Goal: Information Seeking & Learning: Learn about a topic

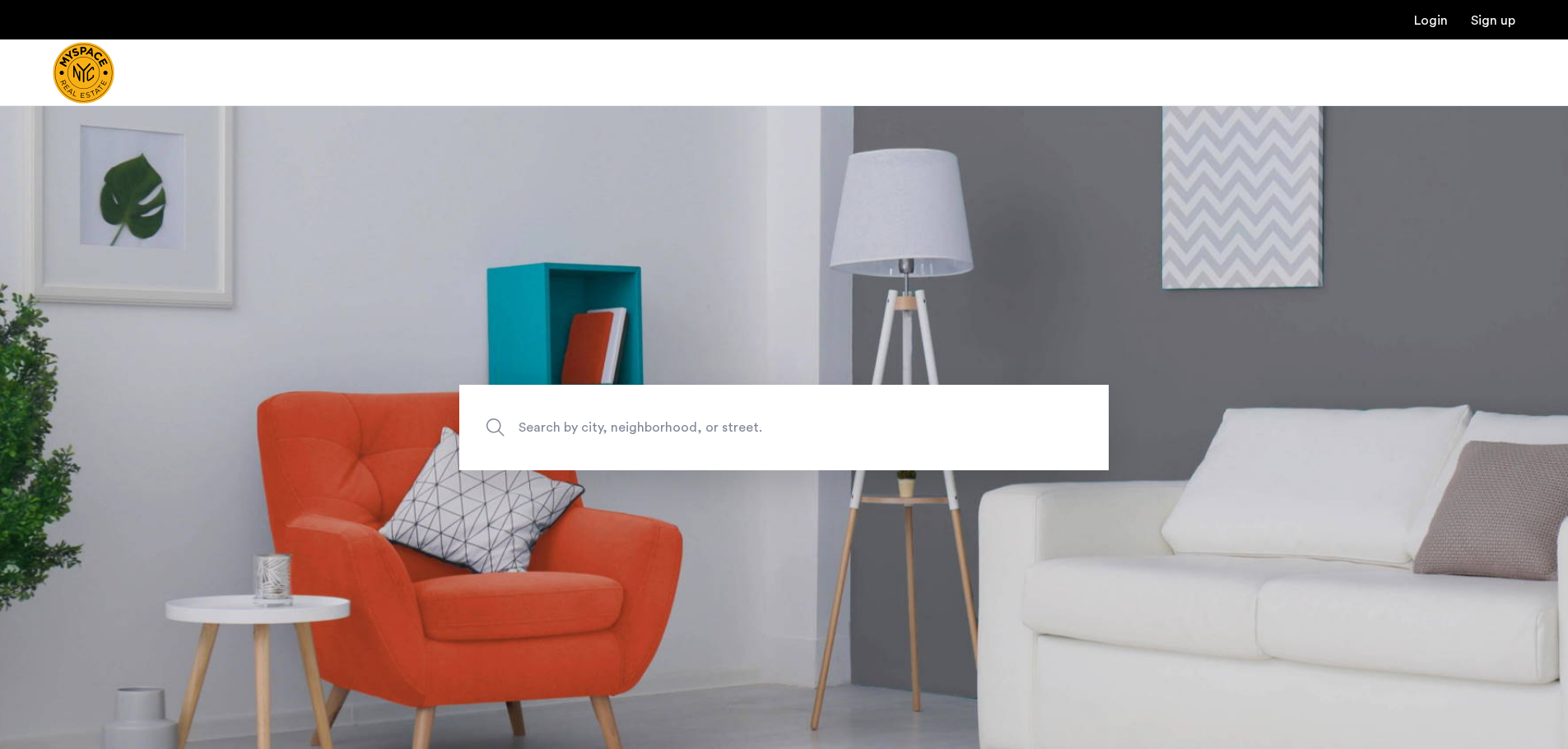
click at [641, 430] on span "Search by city, neighborhood, or street." at bounding box center [746, 427] width 455 height 22
click at [641, 430] on input "Search by city, neighborhood, or street." at bounding box center [784, 428] width 650 height 86
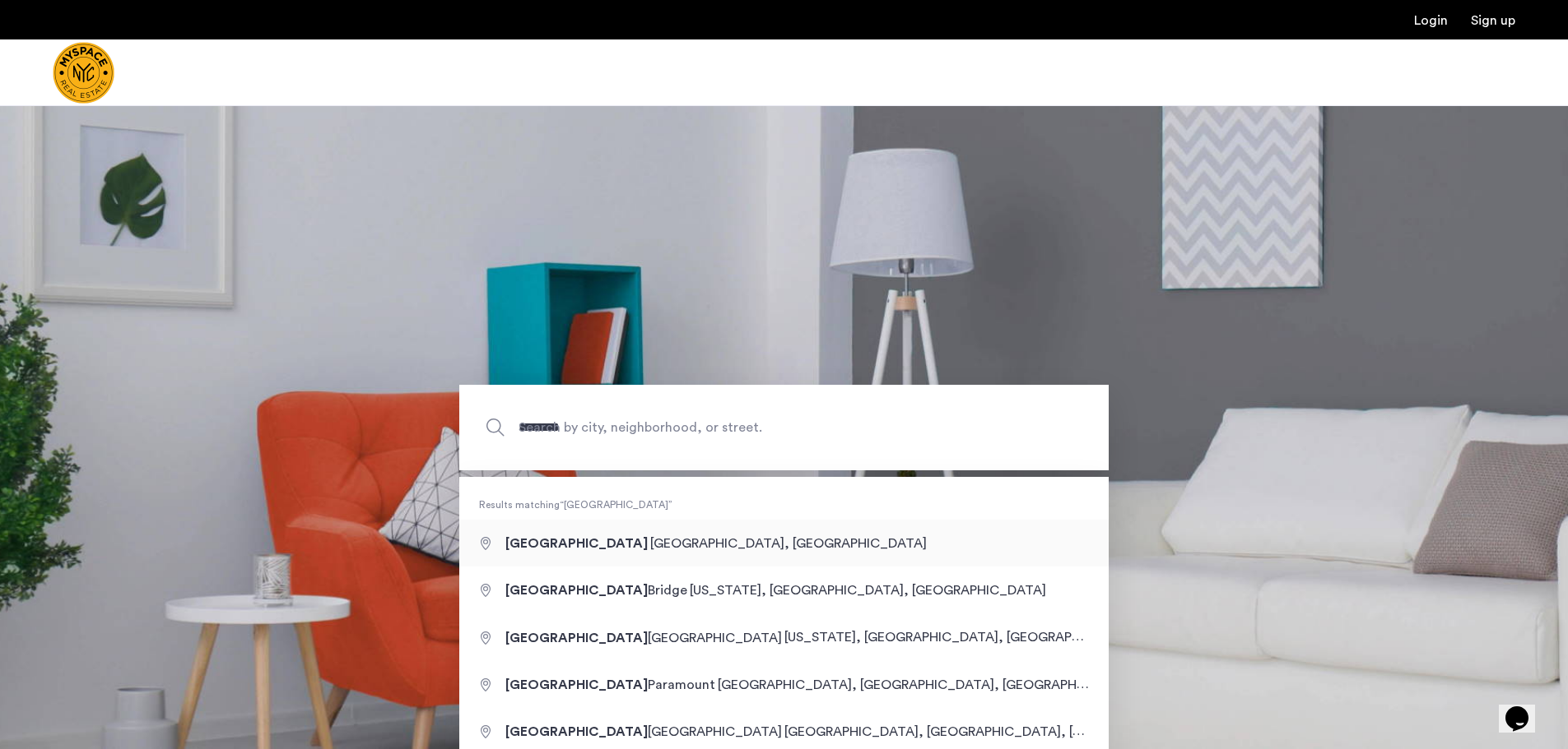
type input "**********"
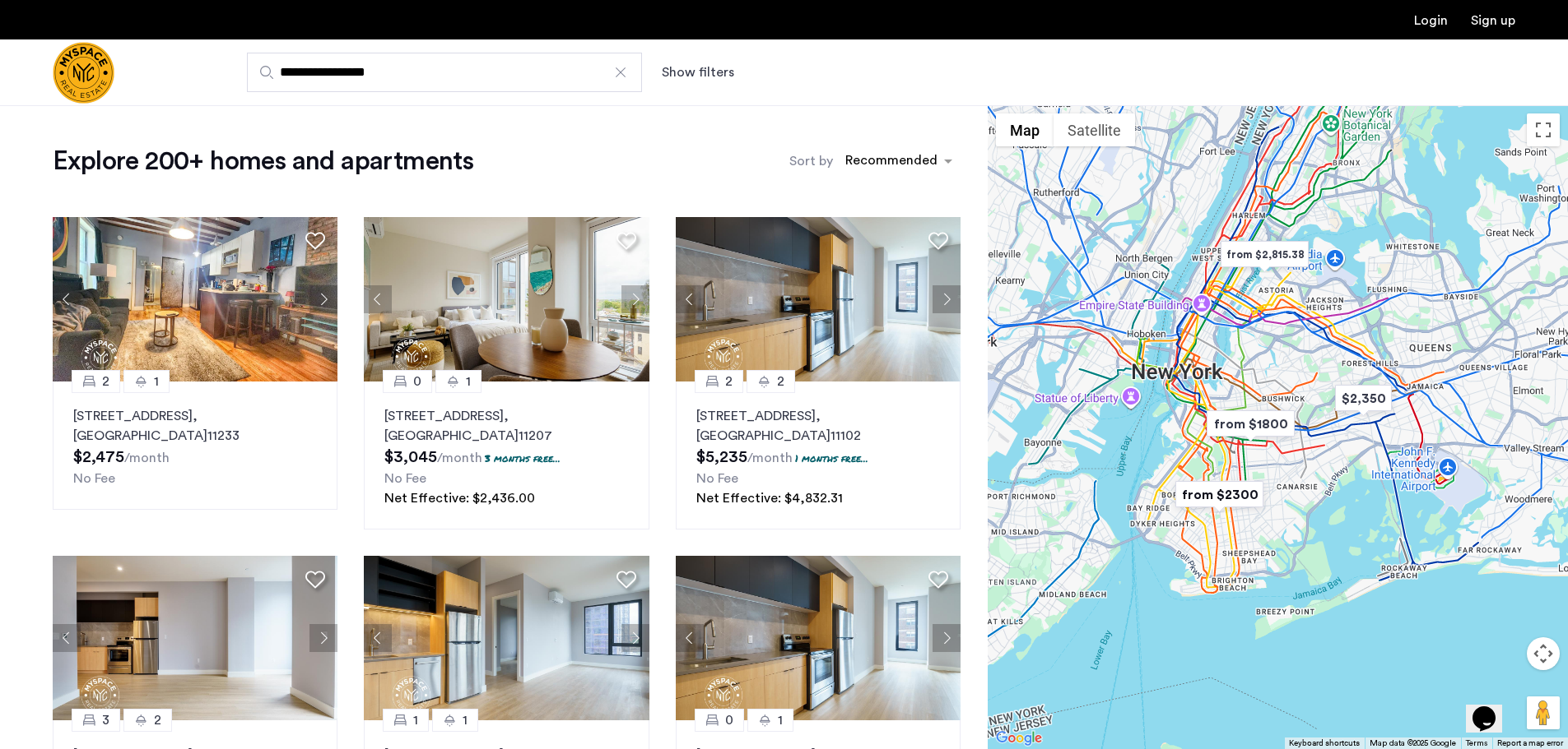
click at [714, 71] on button "Show filters" at bounding box center [698, 72] width 73 height 20
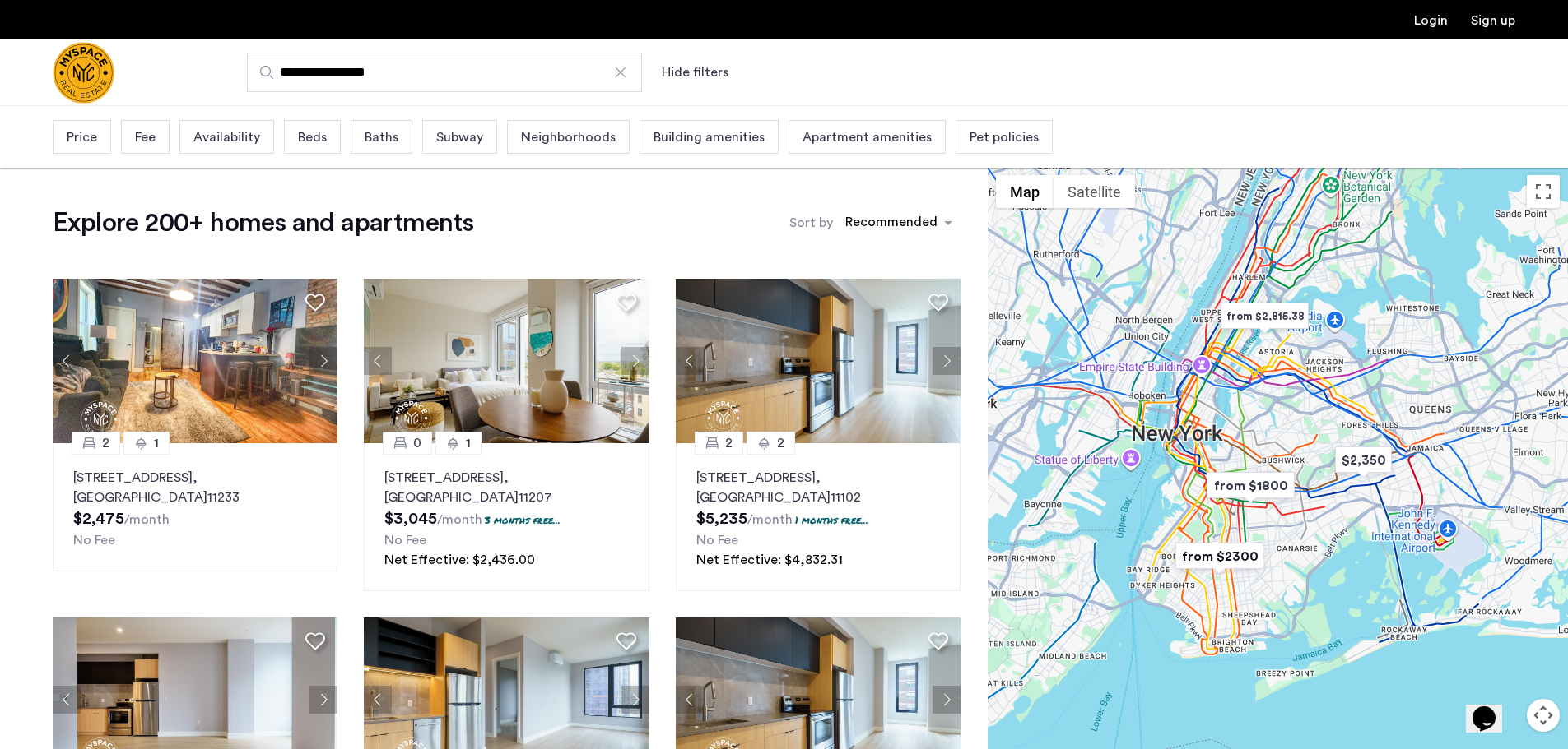
click at [100, 141] on div "Price" at bounding box center [81, 137] width 59 height 34
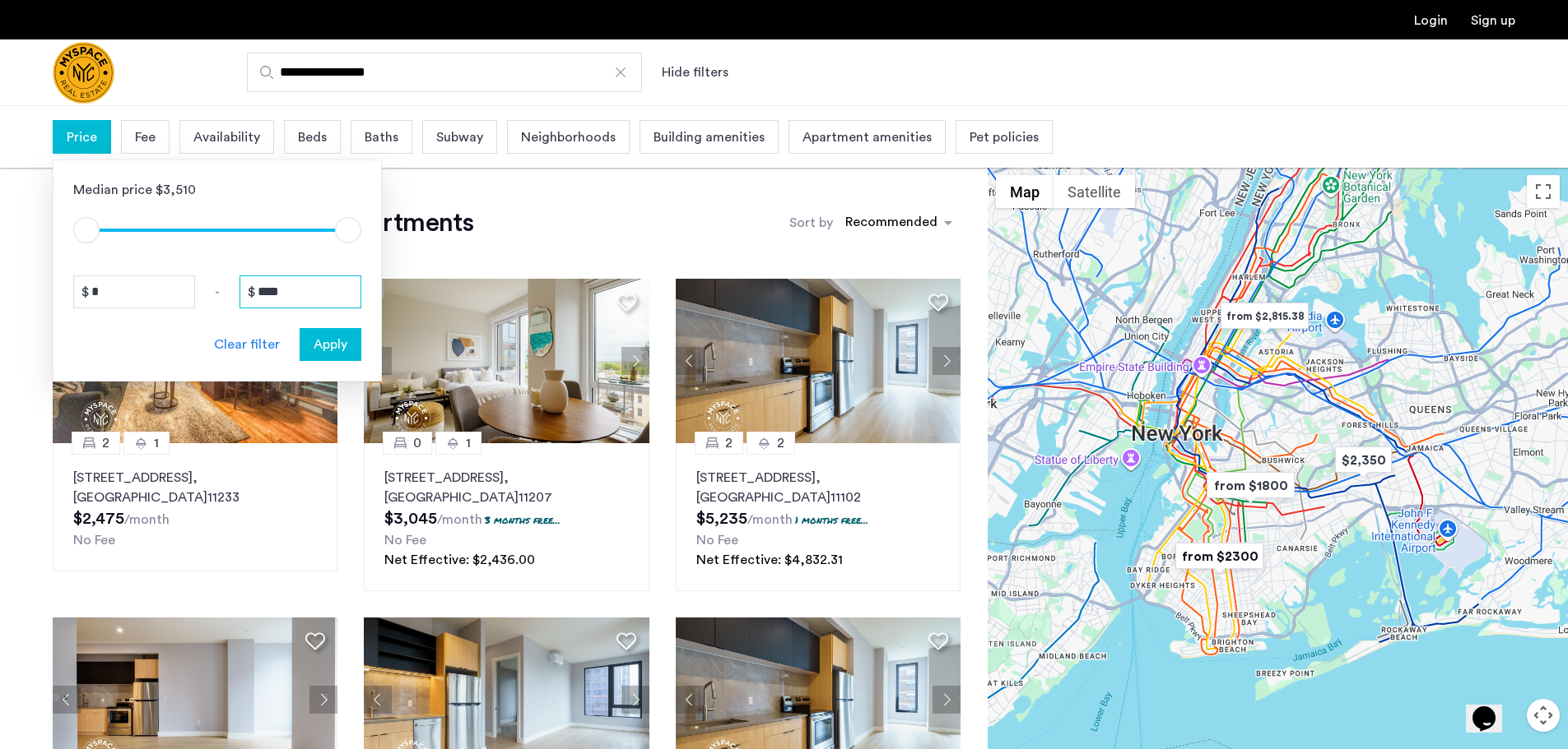
drag, startPoint x: 303, startPoint y: 304, endPoint x: 189, endPoint y: 282, distance: 116.1
click at [189, 282] on div "* - ****" at bounding box center [217, 291] width 288 height 33
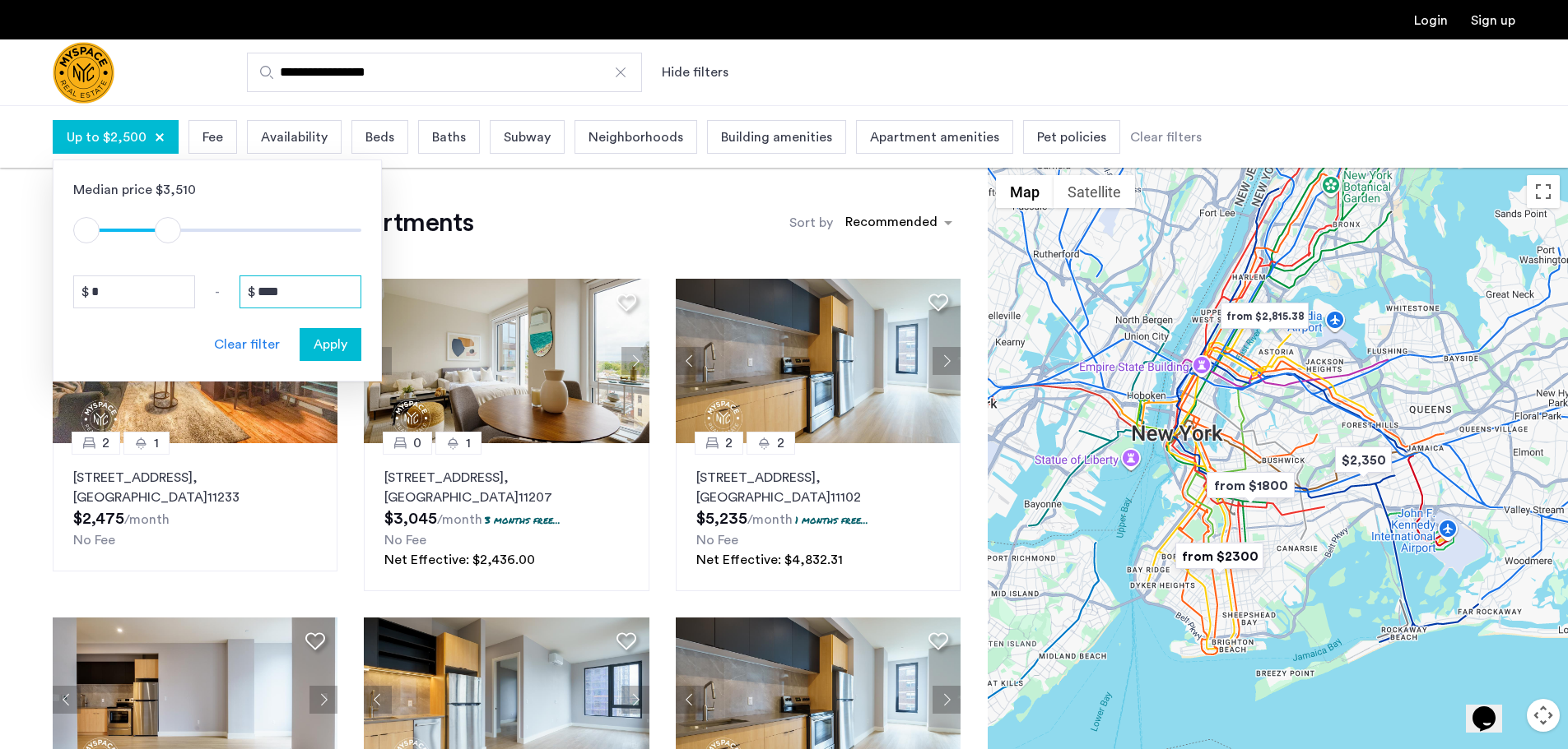
type input "****"
click at [318, 337] on span "Apply" at bounding box center [330, 344] width 34 height 20
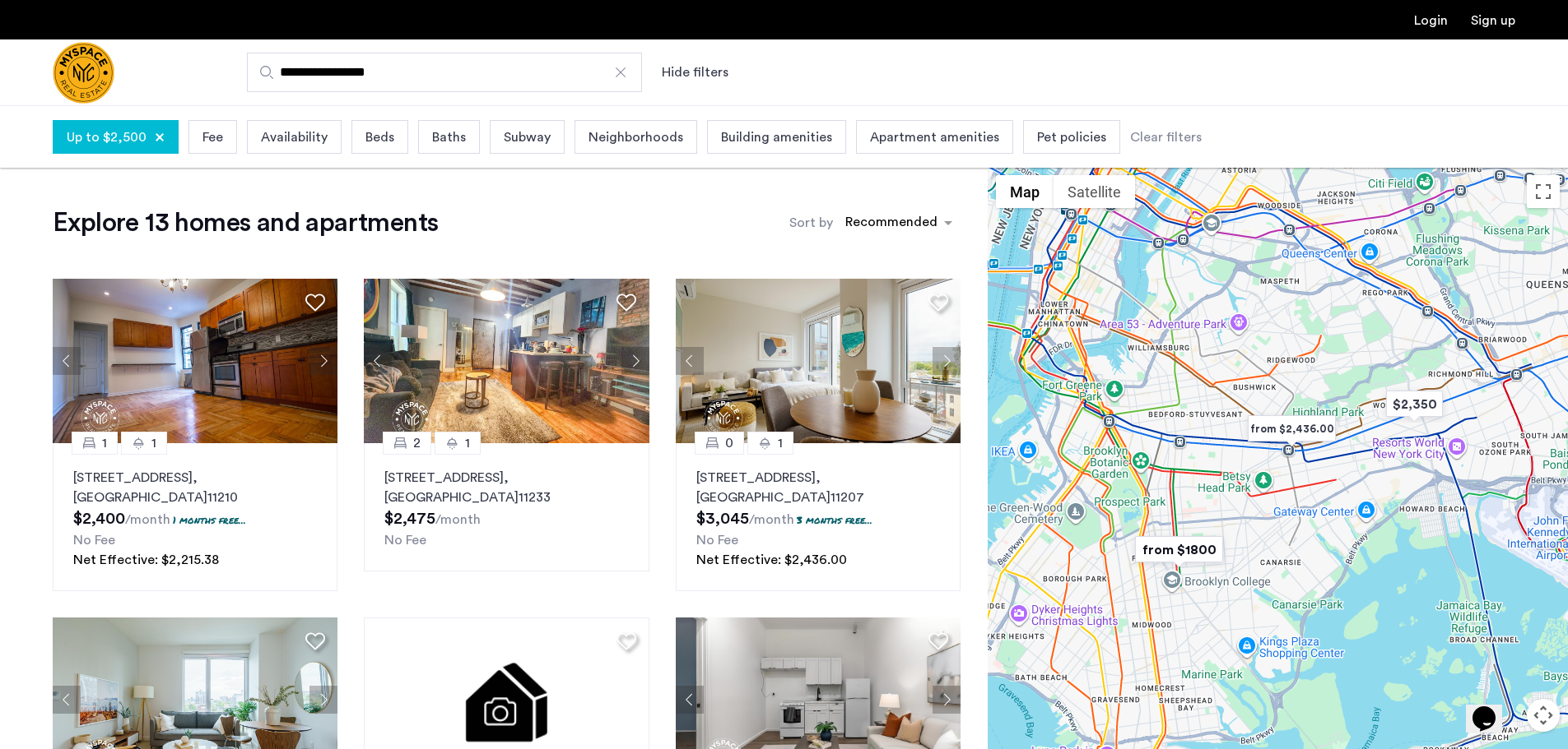
drag, startPoint x: 1423, startPoint y: 423, endPoint x: 1406, endPoint y: 449, distance: 31.1
click at [1406, 449] on div at bounding box center [1278, 489] width 581 height 644
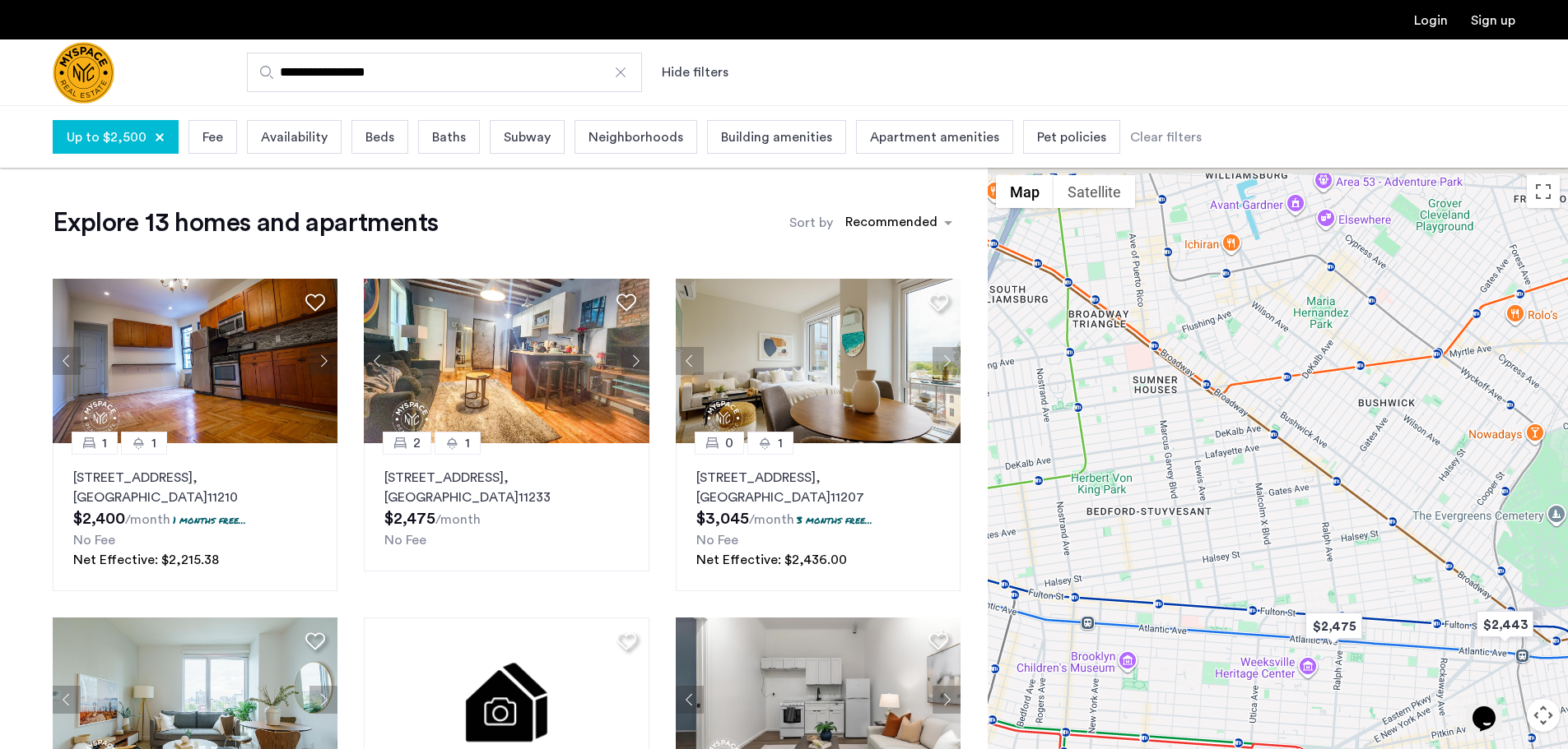
drag, startPoint x: 1213, startPoint y: 368, endPoint x: 1362, endPoint y: 462, distance: 176.2
click at [1362, 462] on div at bounding box center [1278, 489] width 581 height 644
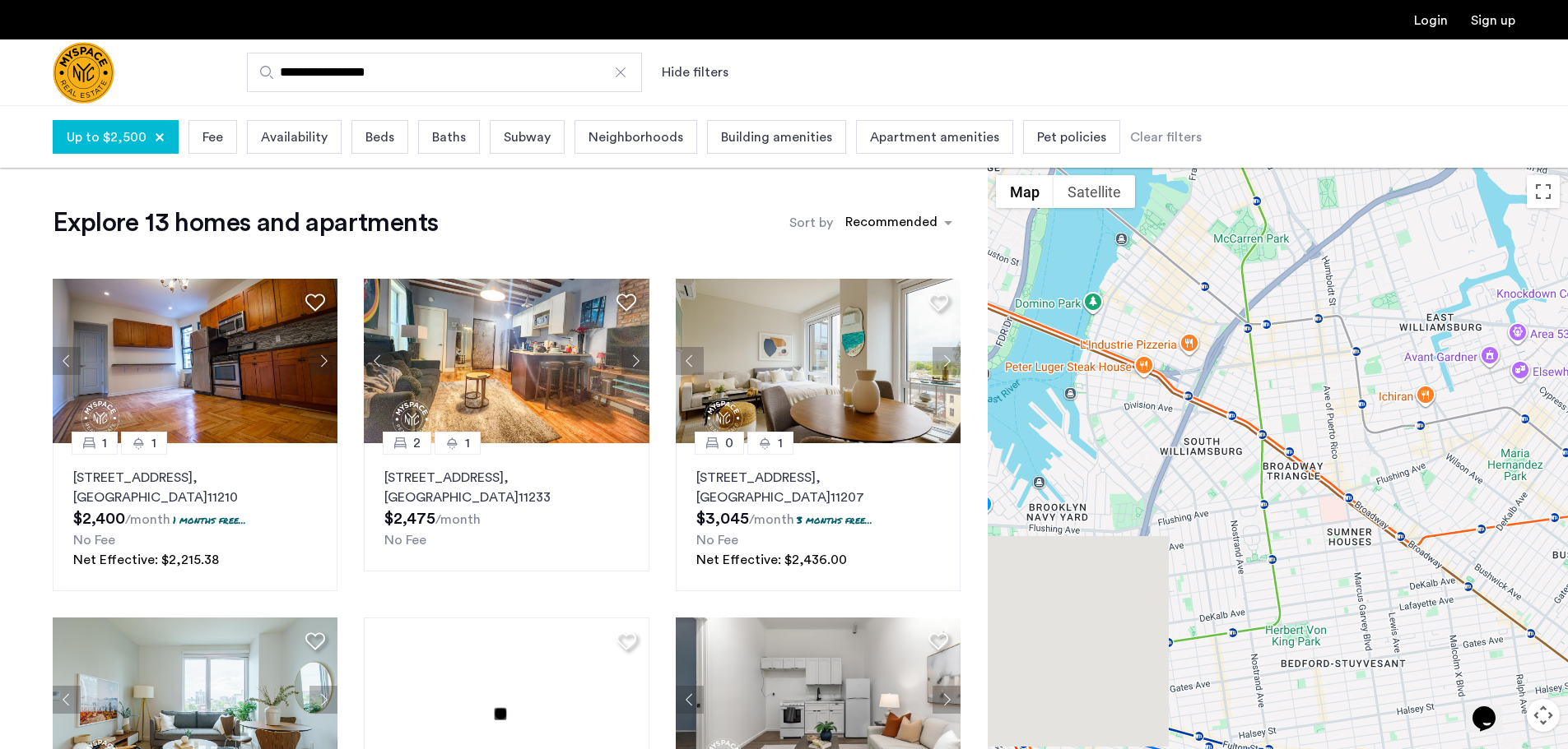
drag, startPoint x: 1160, startPoint y: 404, endPoint x: 1365, endPoint y: 567, distance: 261.9
click at [1365, 567] on div at bounding box center [1278, 489] width 581 height 644
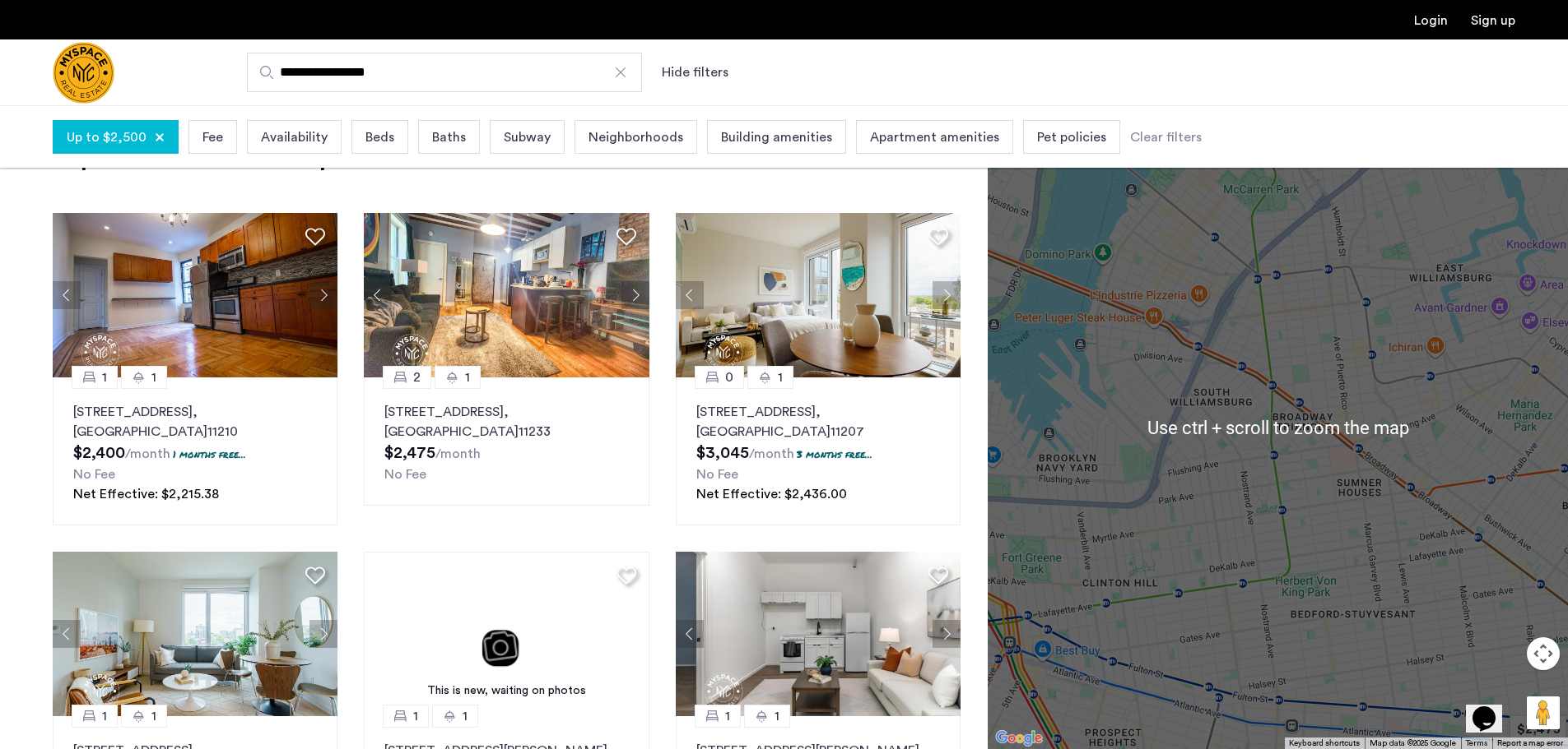
scroll to position [82, 0]
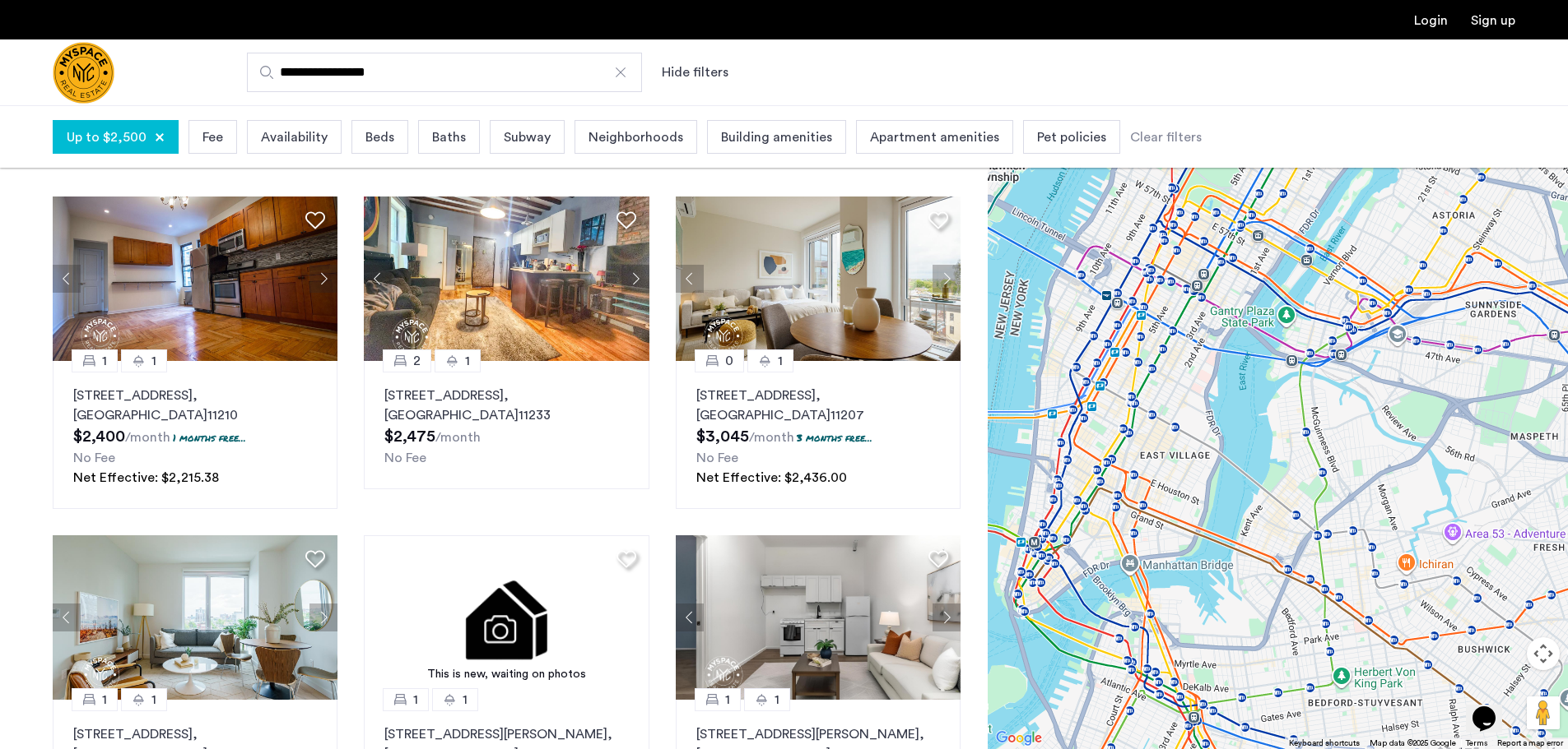
drag, startPoint x: 1225, startPoint y: 423, endPoint x: 1278, endPoint y: 580, distance: 165.7
click at [1278, 580] on div at bounding box center [1278, 427] width 581 height 644
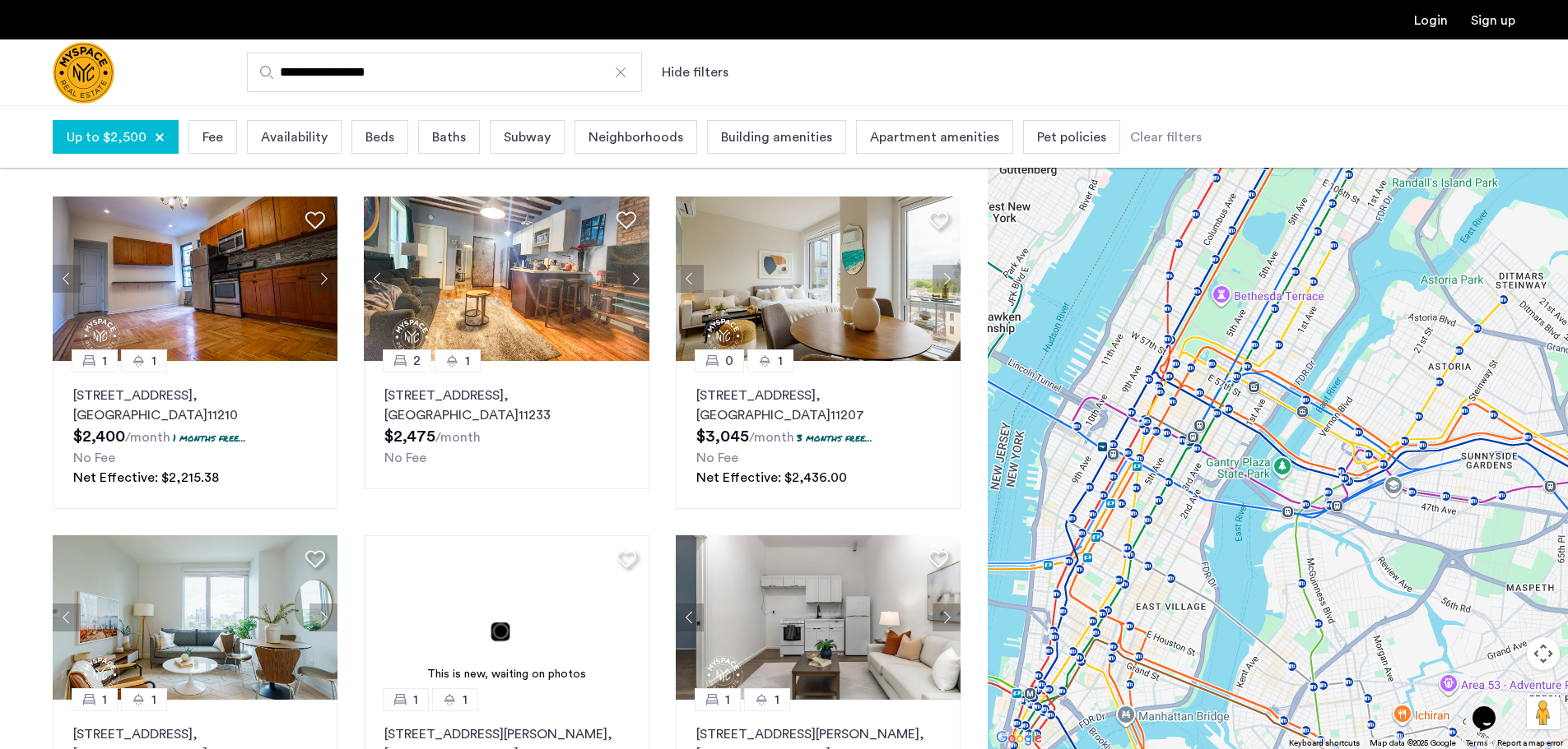
drag, startPoint x: 1316, startPoint y: 393, endPoint x: 1315, endPoint y: 547, distance: 154.0
click at [1313, 546] on div at bounding box center [1278, 427] width 581 height 644
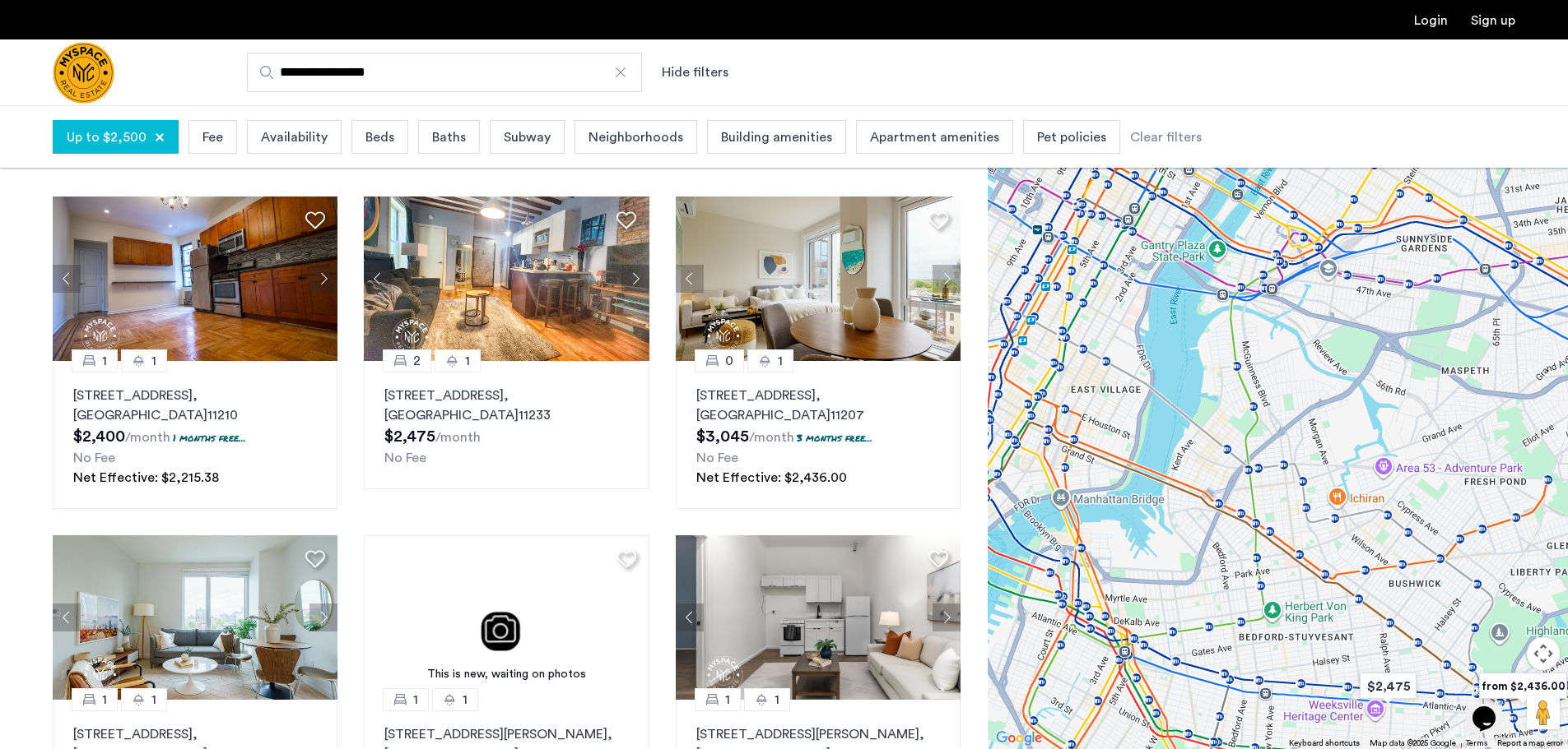
drag, startPoint x: 1296, startPoint y: 601, endPoint x: 1212, endPoint y: 329, distance: 284.7
click at [1212, 329] on div at bounding box center [1278, 427] width 581 height 644
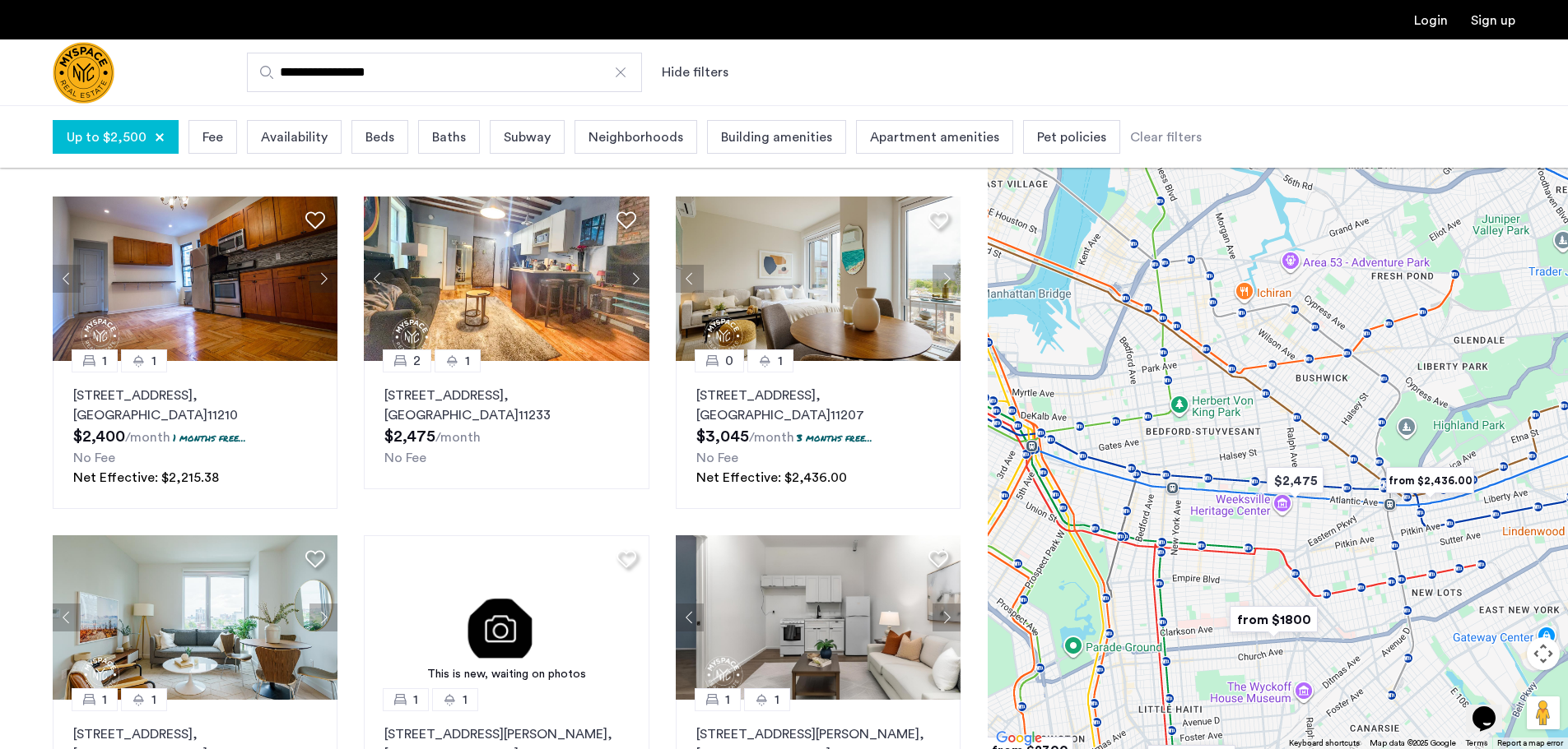
drag, startPoint x: 1333, startPoint y: 529, endPoint x: 1254, endPoint y: 356, distance: 190.2
click at [1254, 356] on div at bounding box center [1278, 427] width 581 height 644
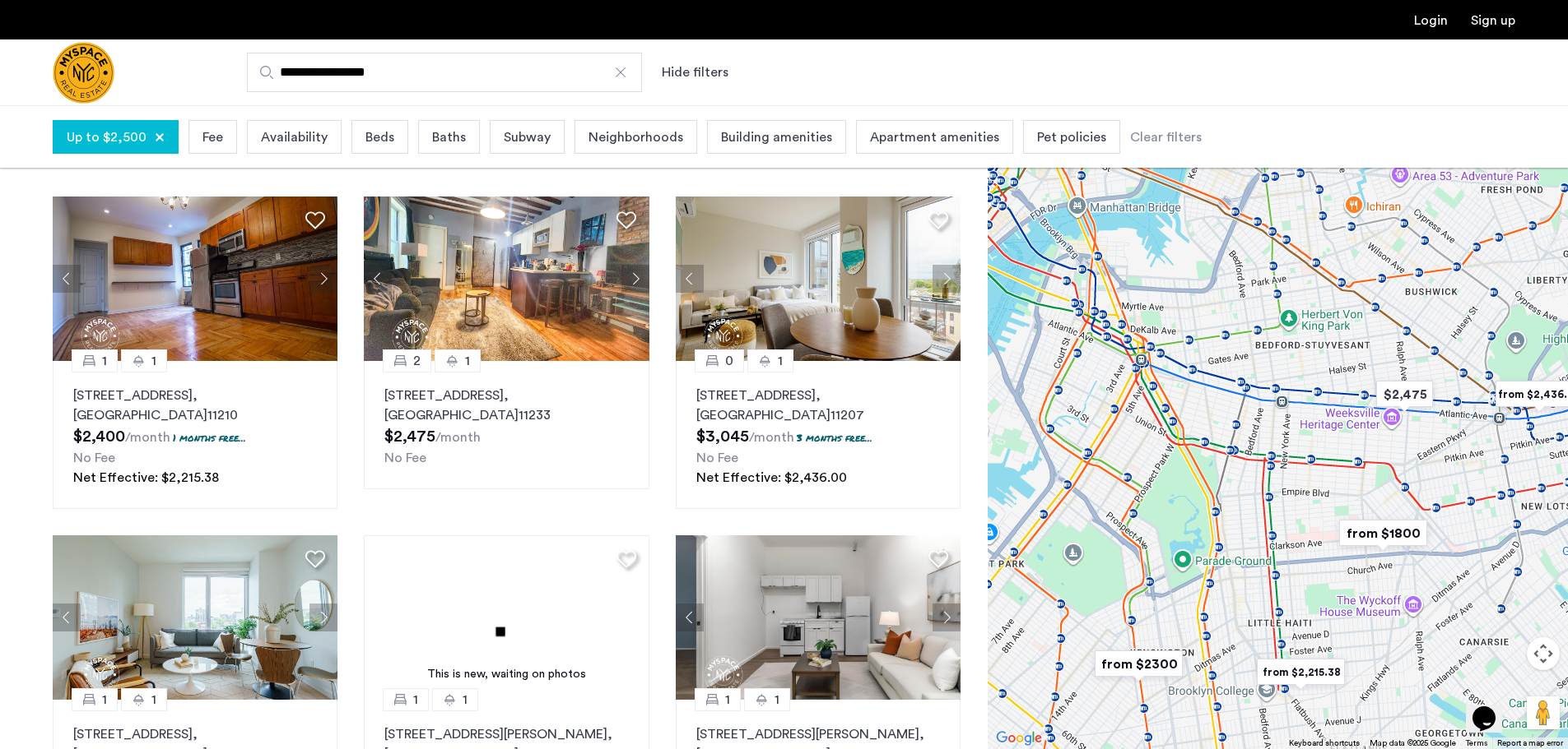
drag, startPoint x: 1151, startPoint y: 443, endPoint x: 1270, endPoint y: 315, distance: 174.8
click at [1270, 315] on div at bounding box center [1278, 427] width 581 height 644
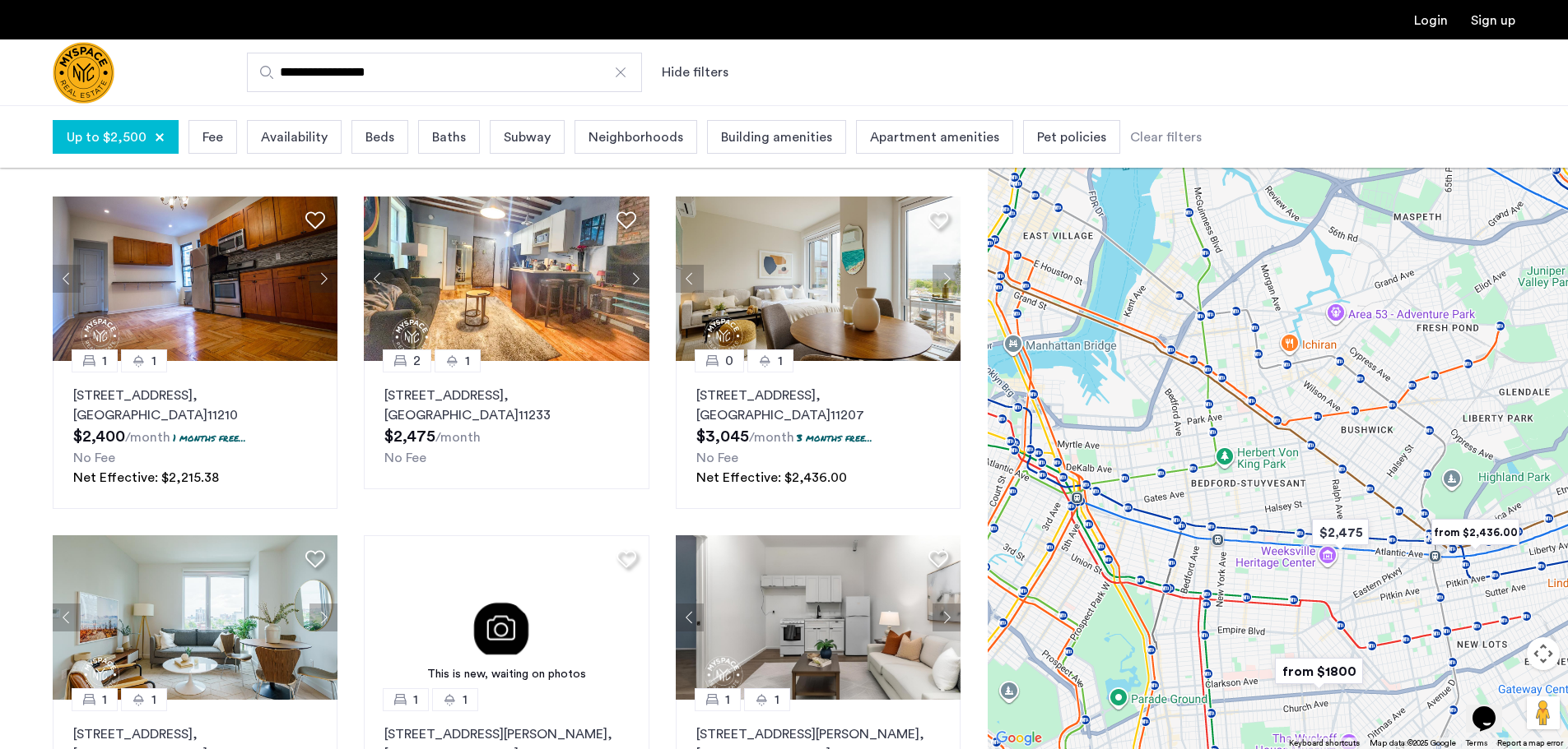
drag, startPoint x: 1253, startPoint y: 343, endPoint x: 1191, endPoint y: 533, distance: 199.9
click at [1191, 533] on div at bounding box center [1278, 427] width 581 height 644
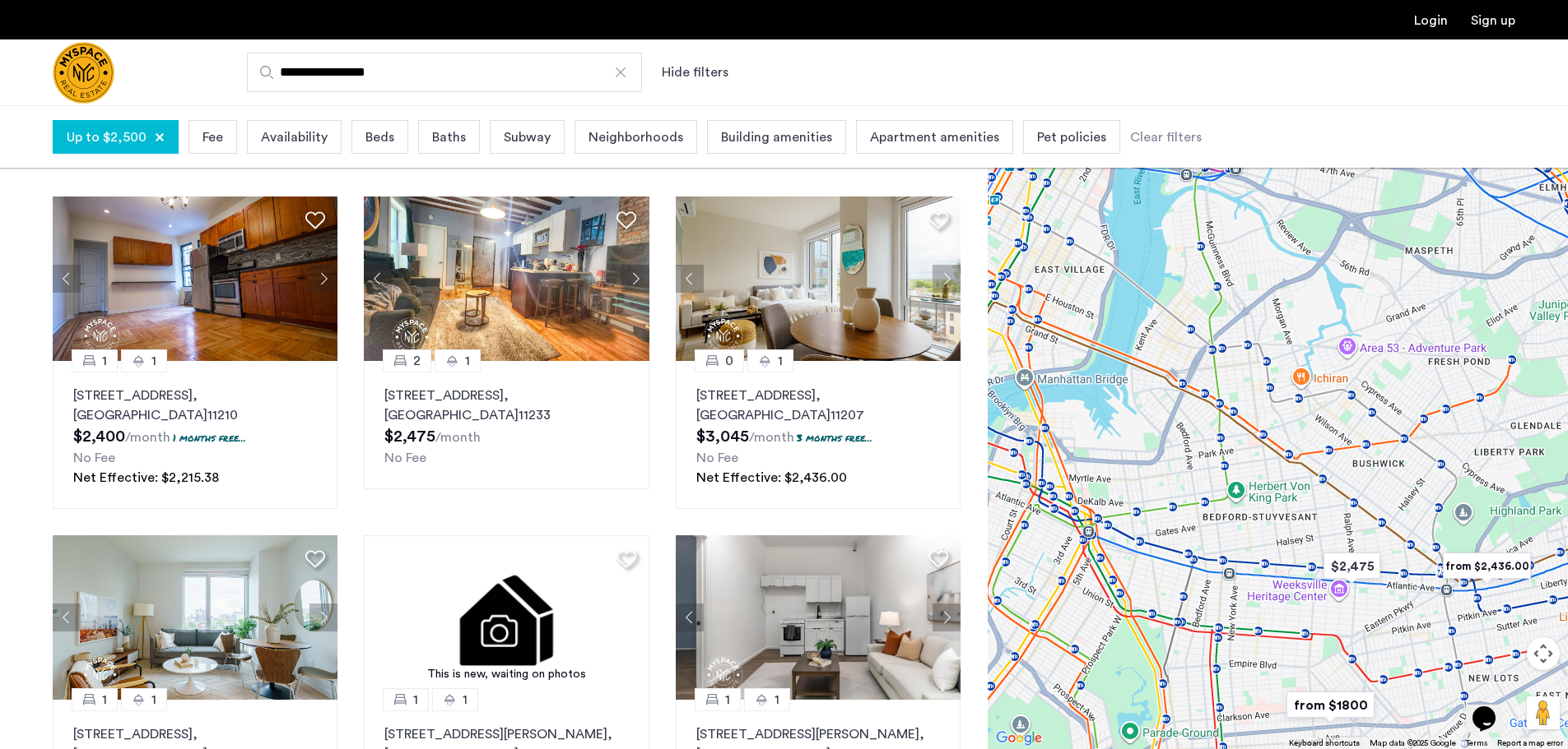
drag, startPoint x: 1206, startPoint y: 386, endPoint x: 1217, endPoint y: 422, distance: 37.6
click at [1217, 422] on div at bounding box center [1278, 427] width 581 height 644
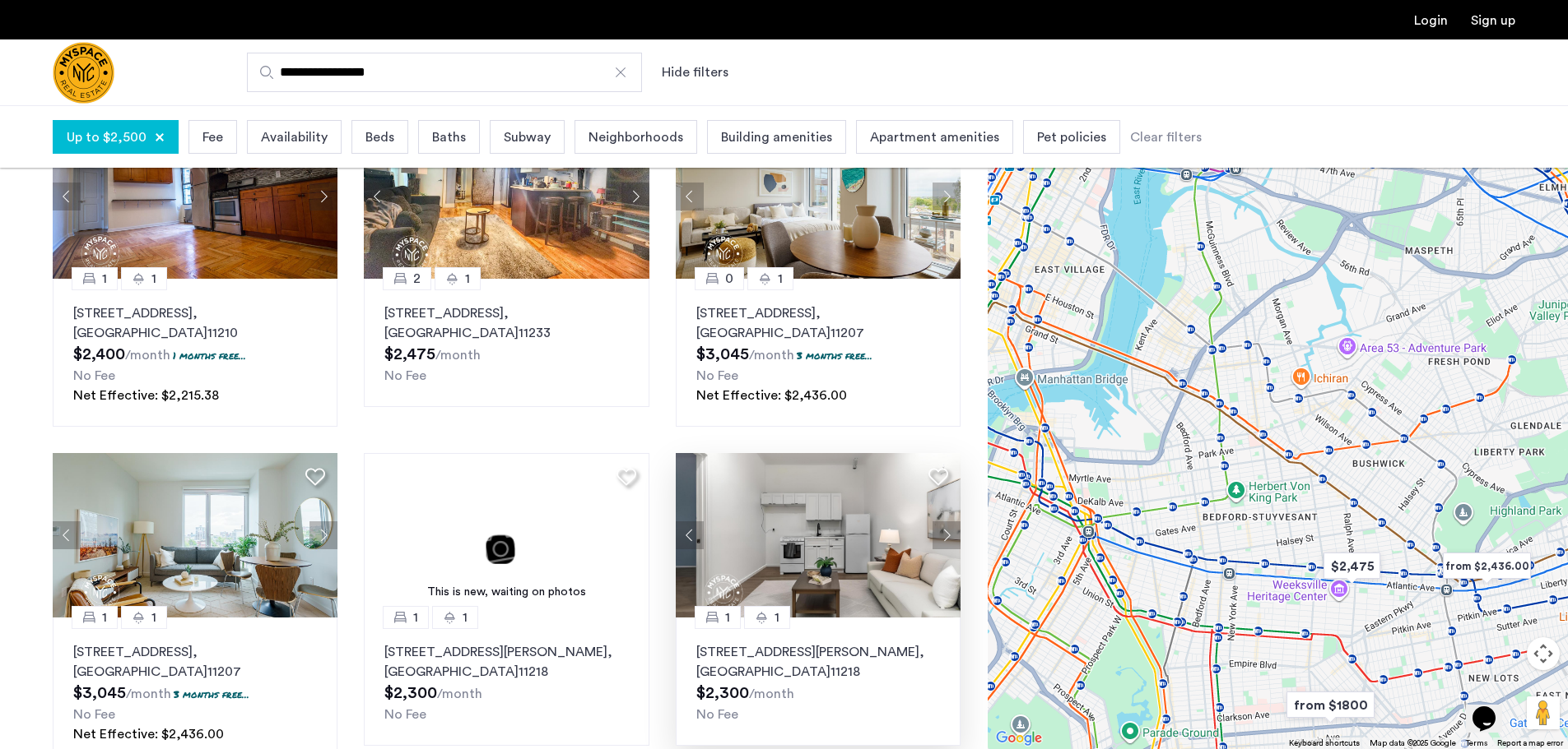
scroll to position [0, 0]
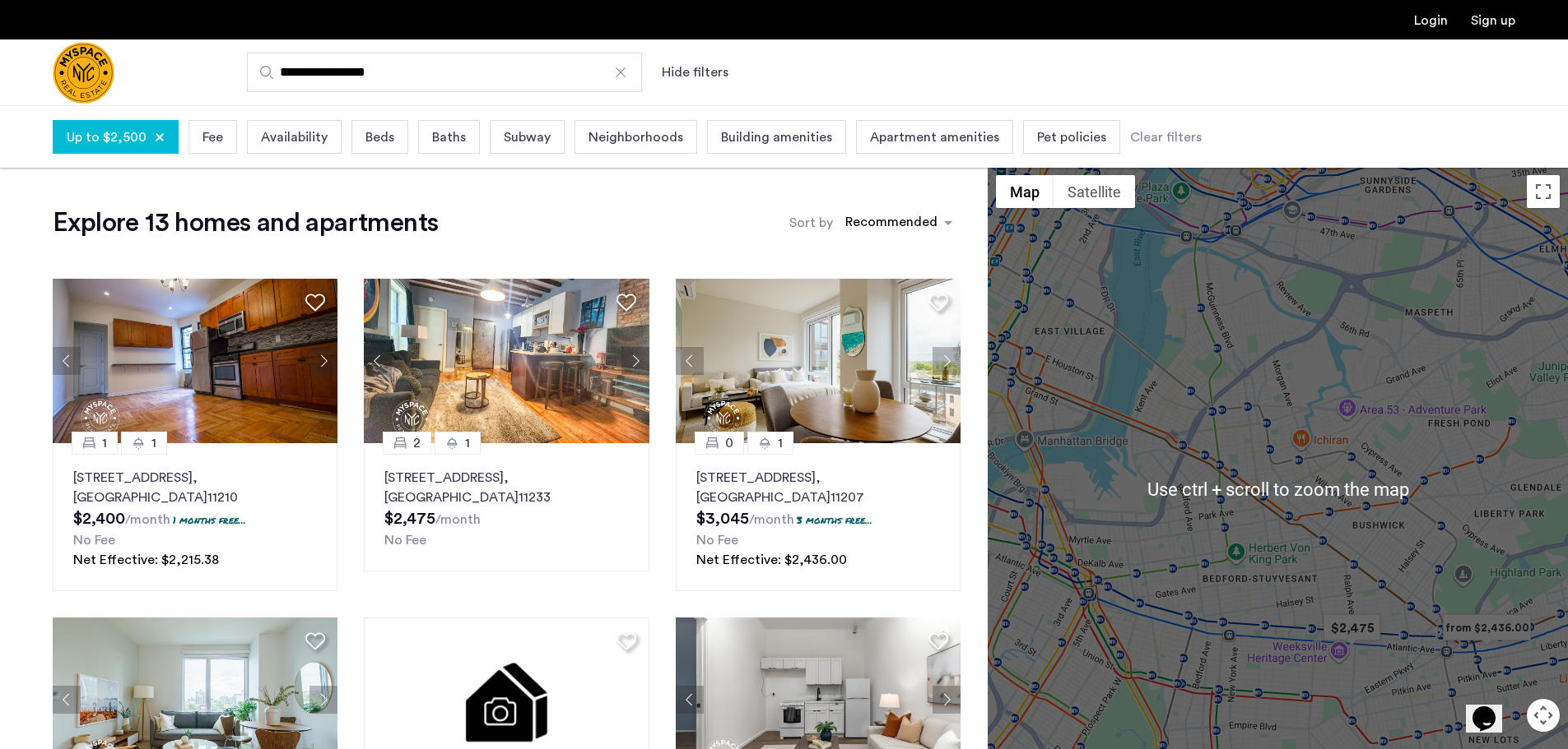
click at [1274, 476] on div at bounding box center [1278, 489] width 581 height 644
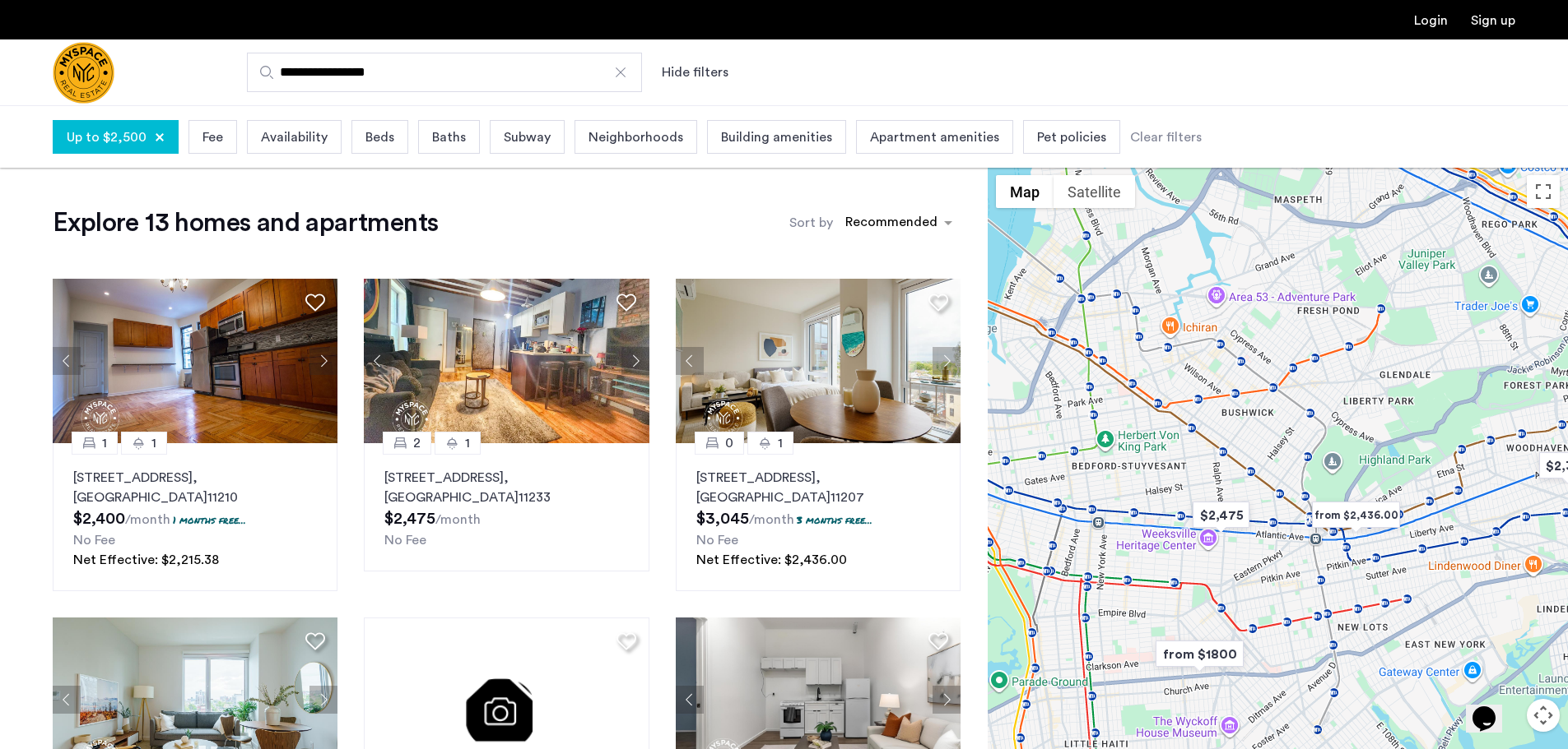
drag, startPoint x: 1274, startPoint y: 476, endPoint x: 1130, endPoint y: 352, distance: 190.0
click at [1130, 352] on div at bounding box center [1278, 489] width 581 height 644
